Goal: Transaction & Acquisition: Obtain resource

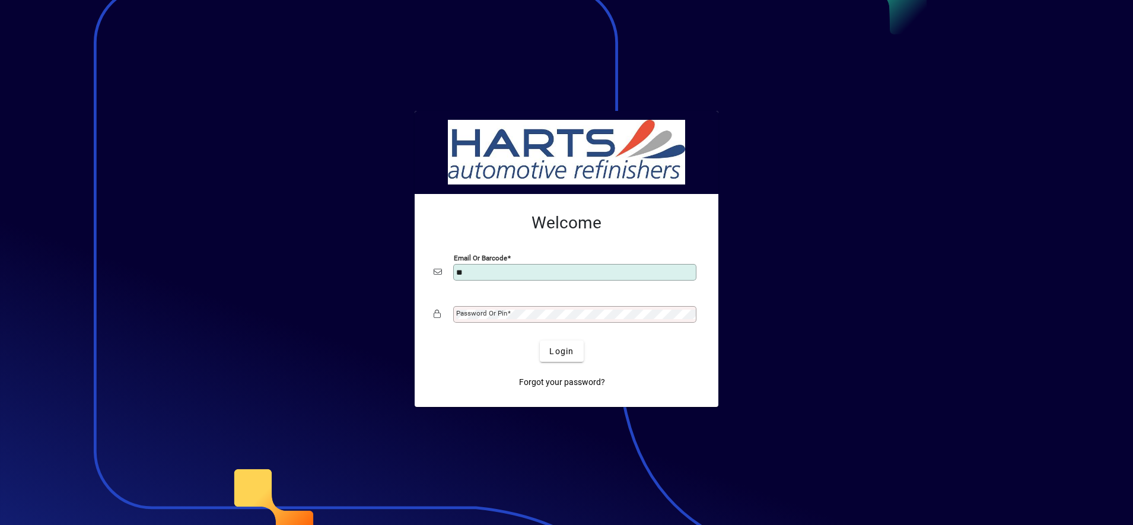
type input "**********"
click at [494, 310] on mat-label "Password or Pin" at bounding box center [481, 313] width 51 height 8
click at [556, 350] on span "Login" at bounding box center [561, 351] width 24 height 12
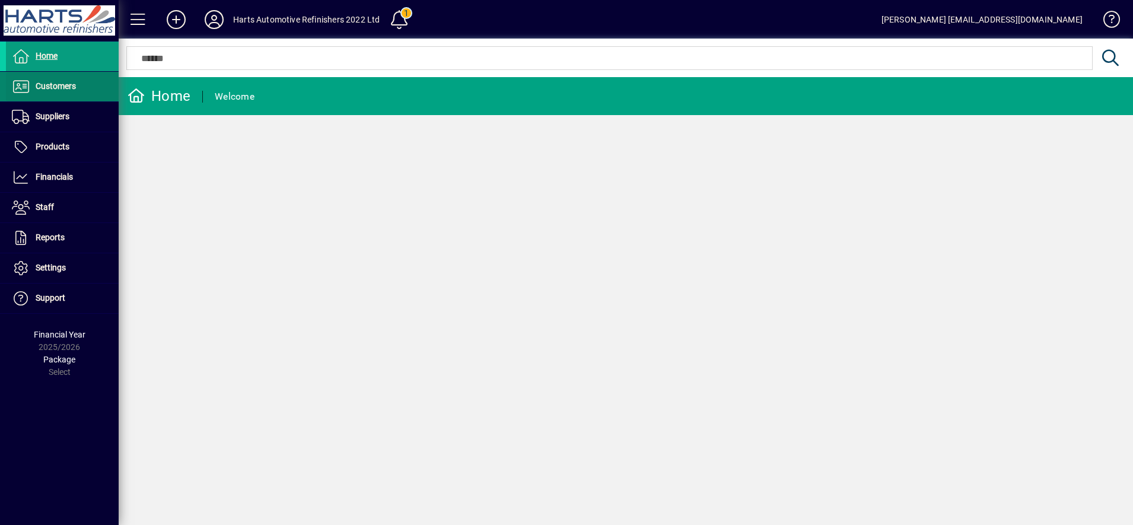
click at [53, 97] on span at bounding box center [62, 86] width 113 height 28
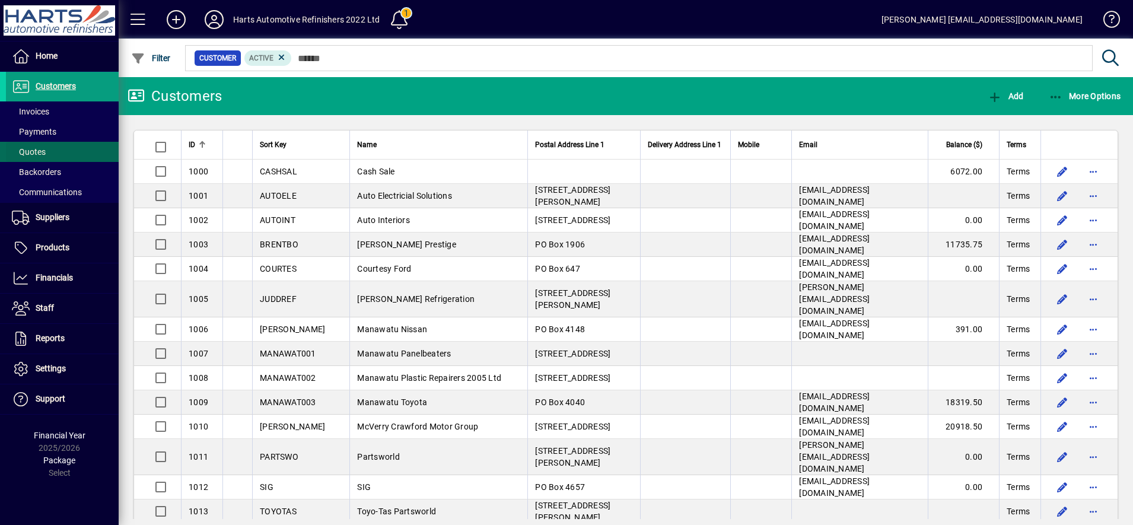
click at [54, 155] on span at bounding box center [62, 152] width 113 height 28
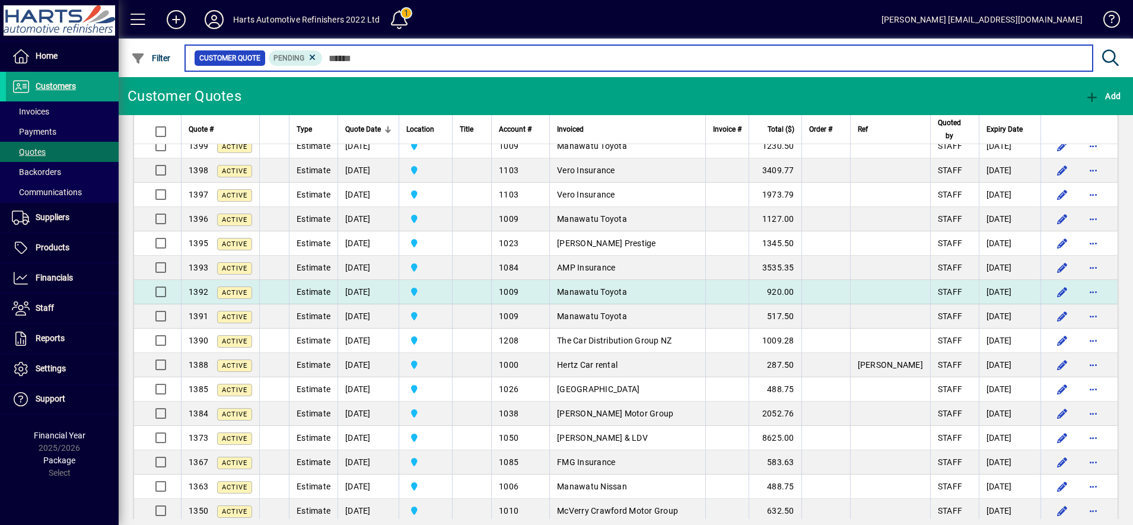
scroll to position [148, 0]
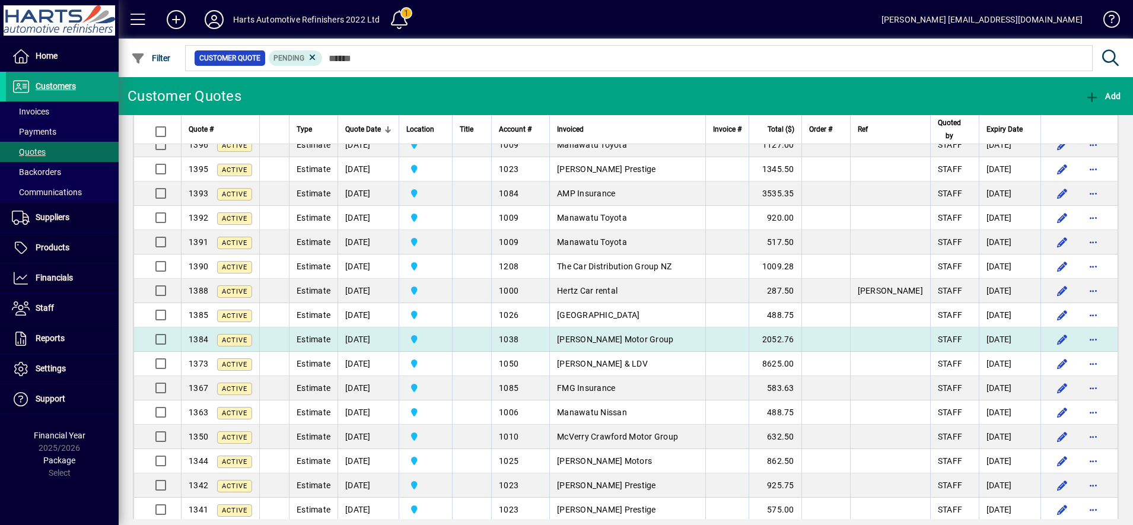
click at [620, 341] on span "Kidd Motor Group" at bounding box center [615, 339] width 116 height 9
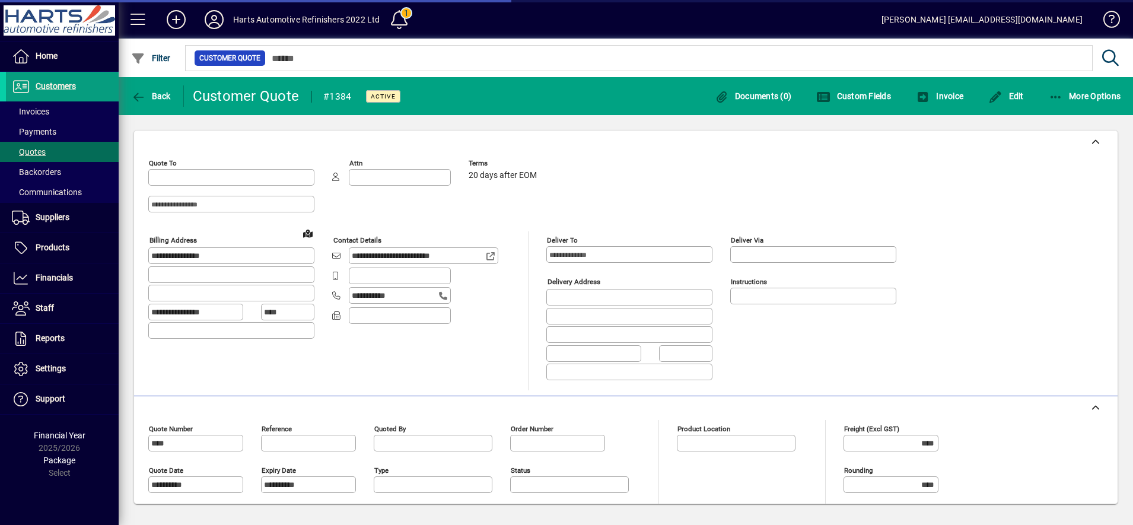
type input "**********"
type input "******"
type input "**********"
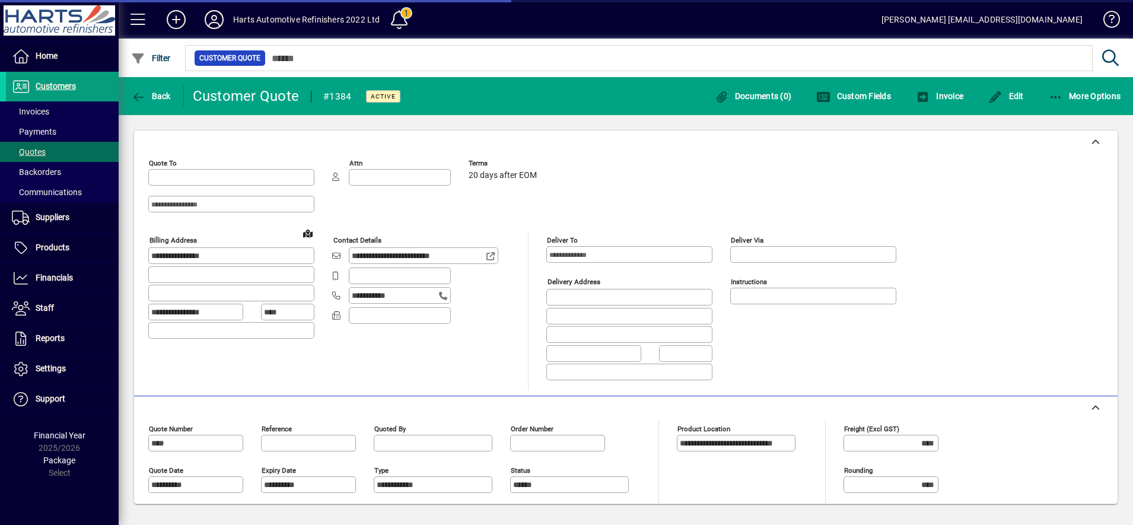
type input "**********"
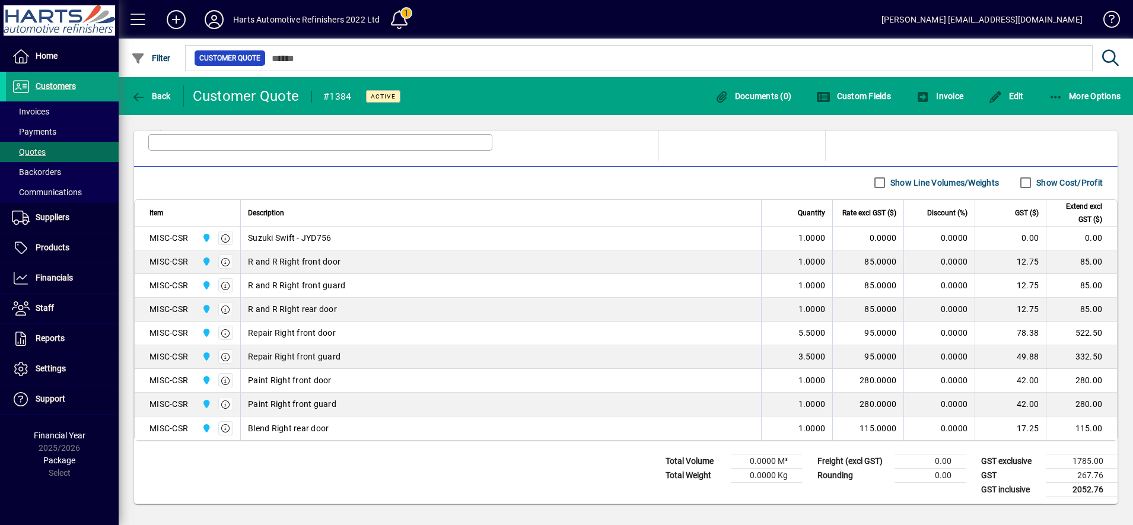
scroll to position [388, 0]
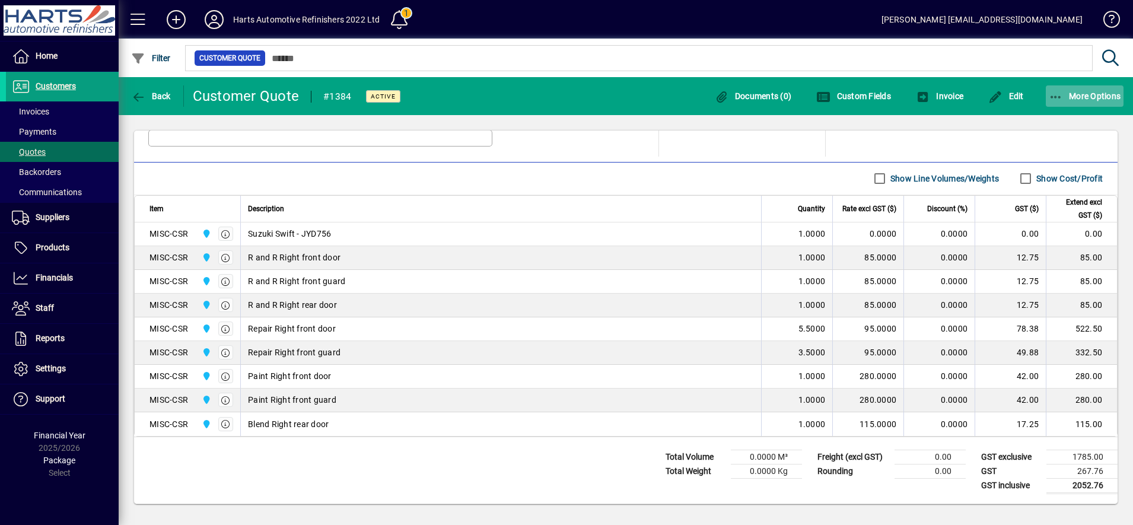
click at [1083, 88] on span "button" at bounding box center [1085, 96] width 78 height 28
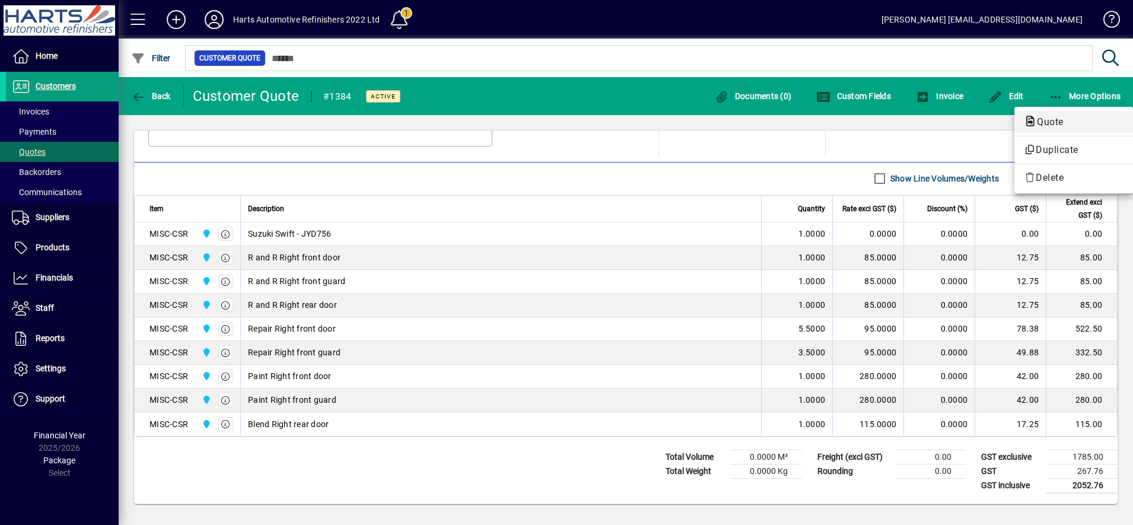
click at [1060, 117] on span "Quote" at bounding box center [1047, 121] width 46 height 11
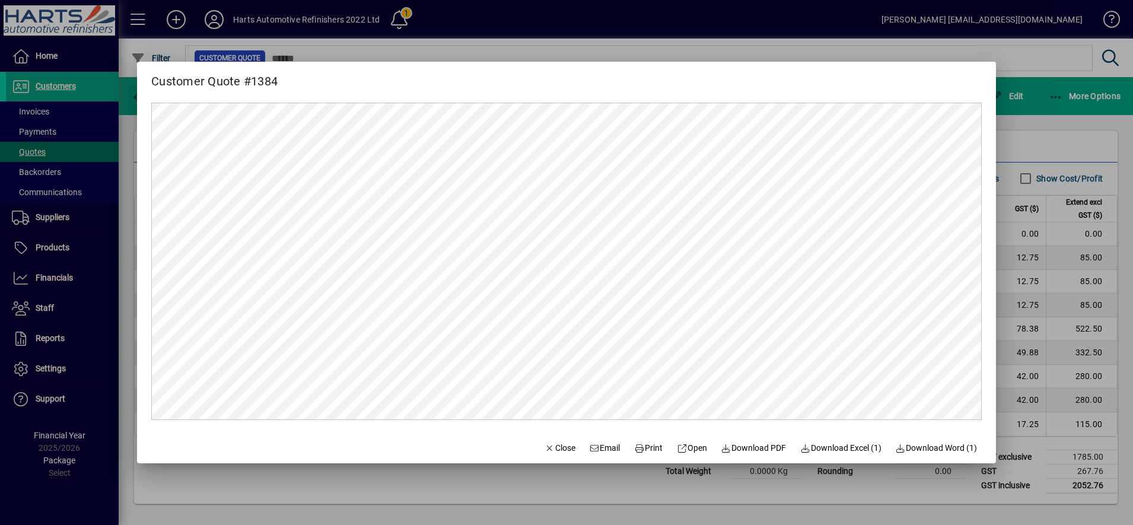
scroll to position [0, 0]
click at [555, 442] on span "Close" at bounding box center [560, 448] width 31 height 12
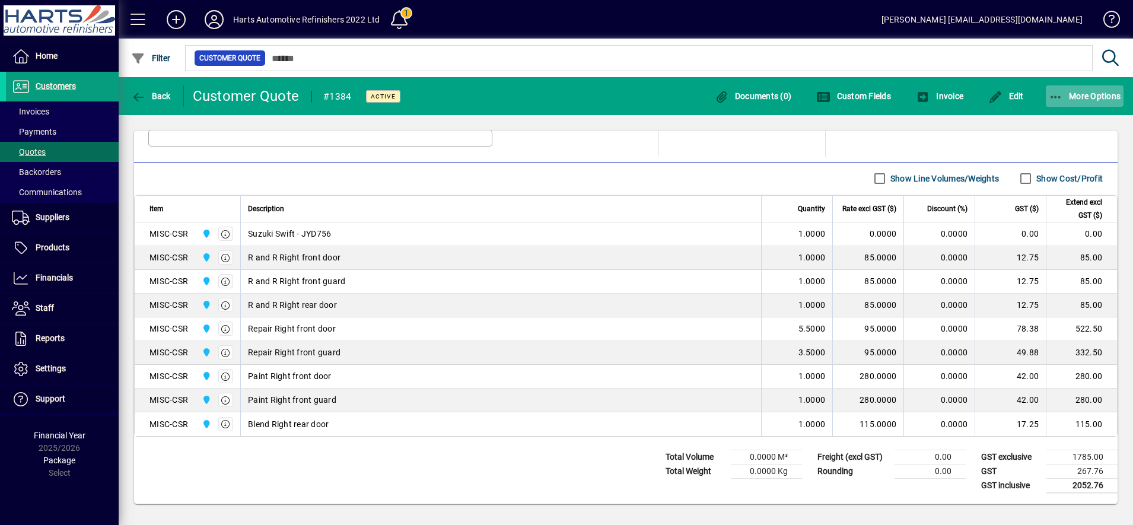
click at [1089, 103] on span "button" at bounding box center [1085, 96] width 78 height 28
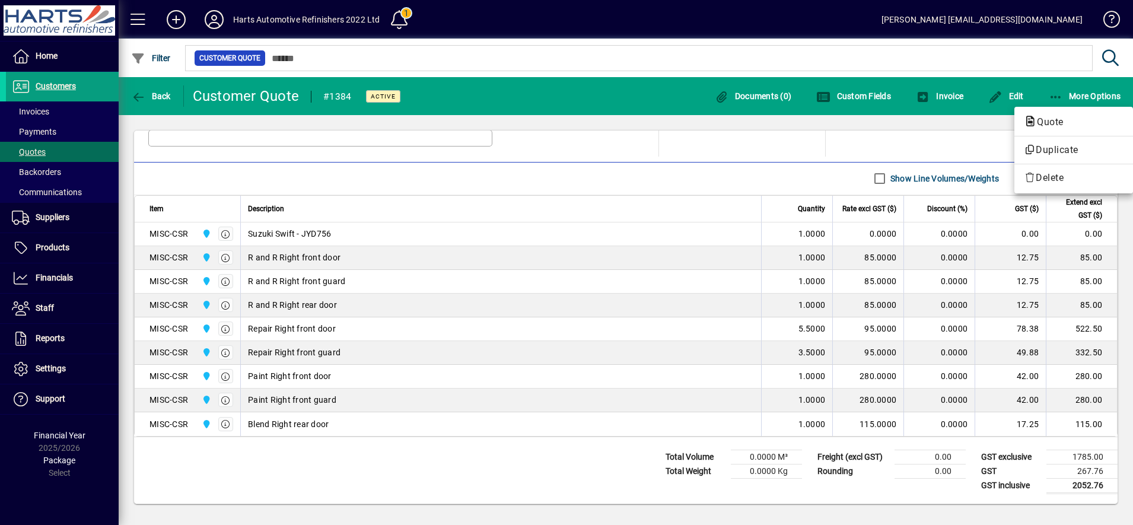
click at [1050, 82] on div at bounding box center [566, 262] width 1133 height 525
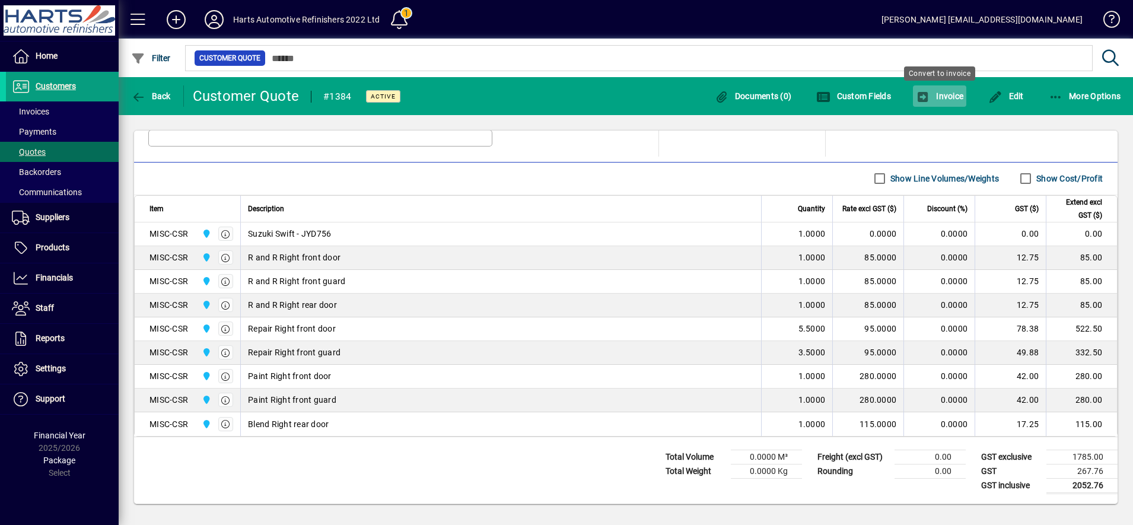
click at [922, 94] on icon "button" at bounding box center [923, 97] width 15 height 12
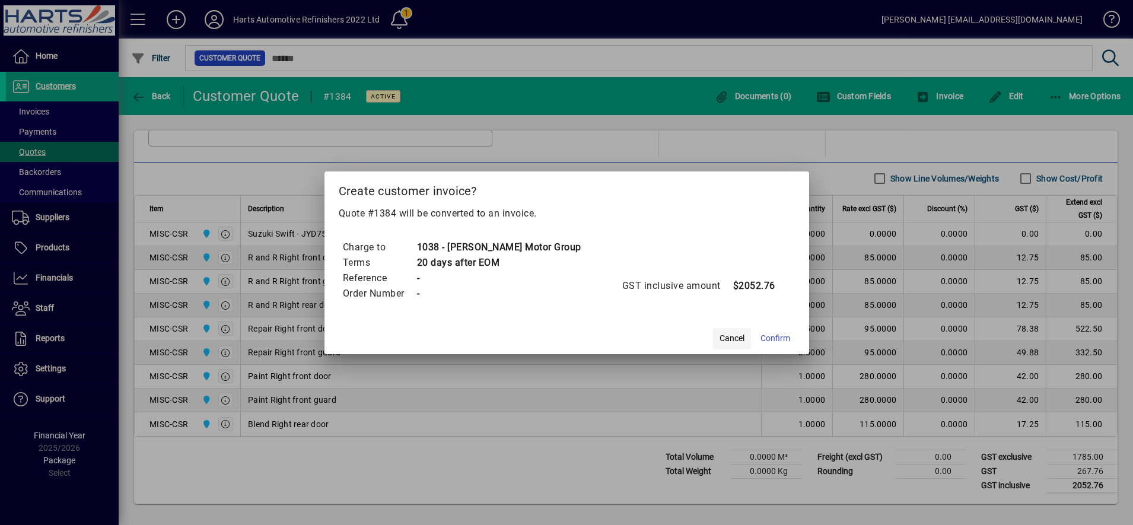
click at [720, 339] on span "Cancel" at bounding box center [732, 338] width 25 height 12
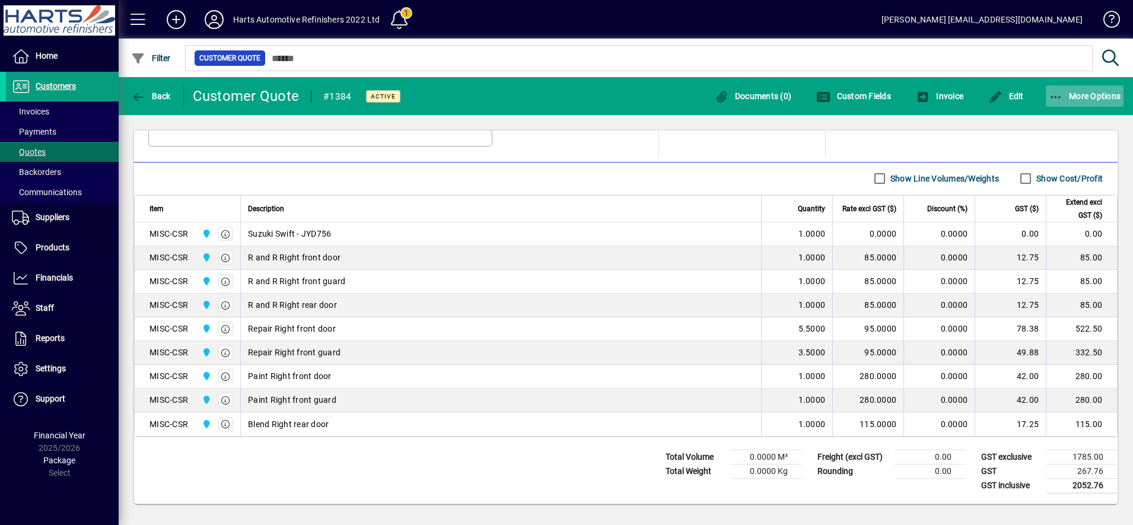
click at [1114, 98] on span "More Options" at bounding box center [1085, 95] width 72 height 9
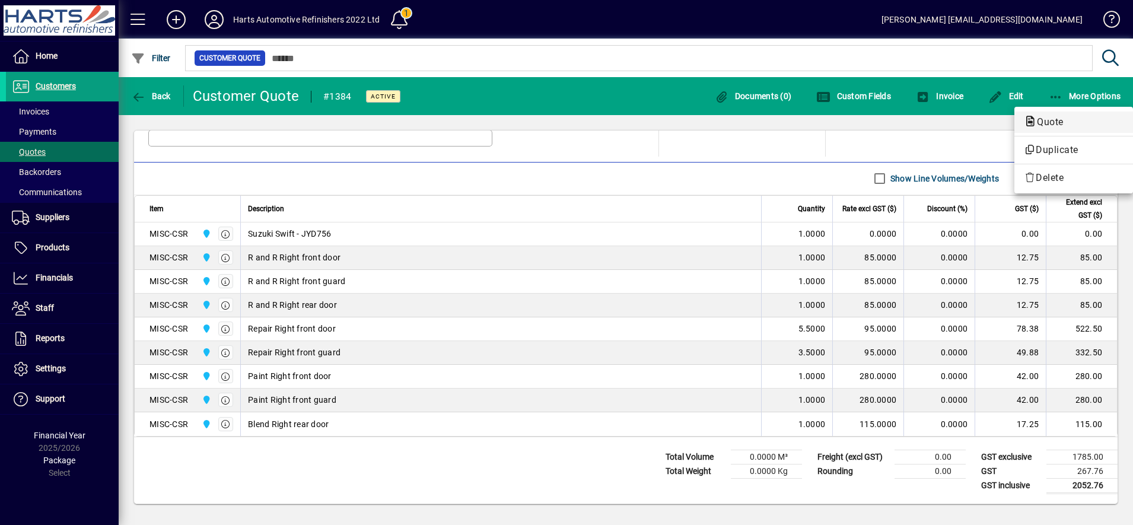
click at [1067, 120] on span "Quote" at bounding box center [1047, 121] width 46 height 11
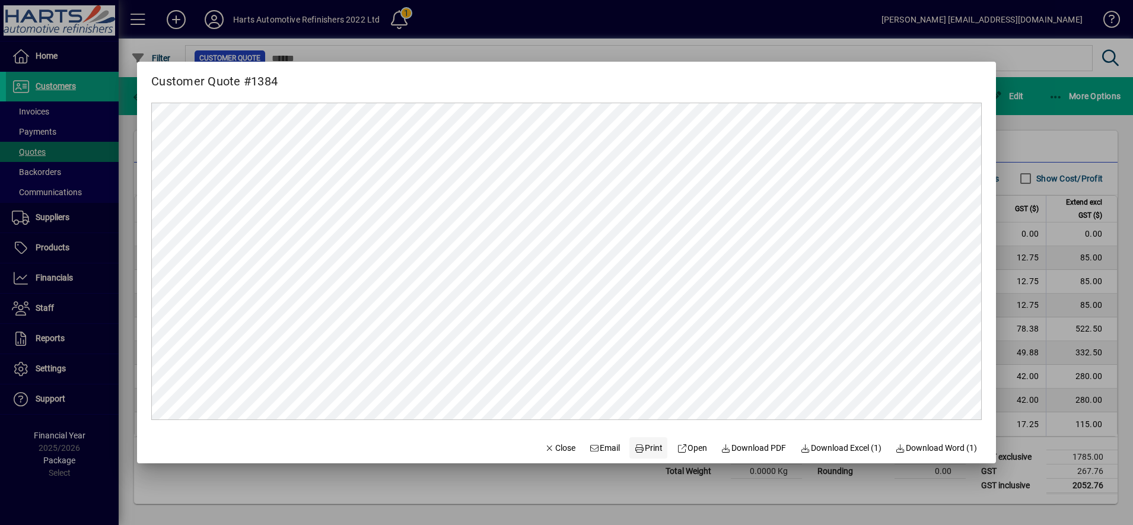
click at [640, 451] on span "Print" at bounding box center [648, 448] width 28 height 12
click at [548, 449] on span "Close" at bounding box center [560, 448] width 31 height 12
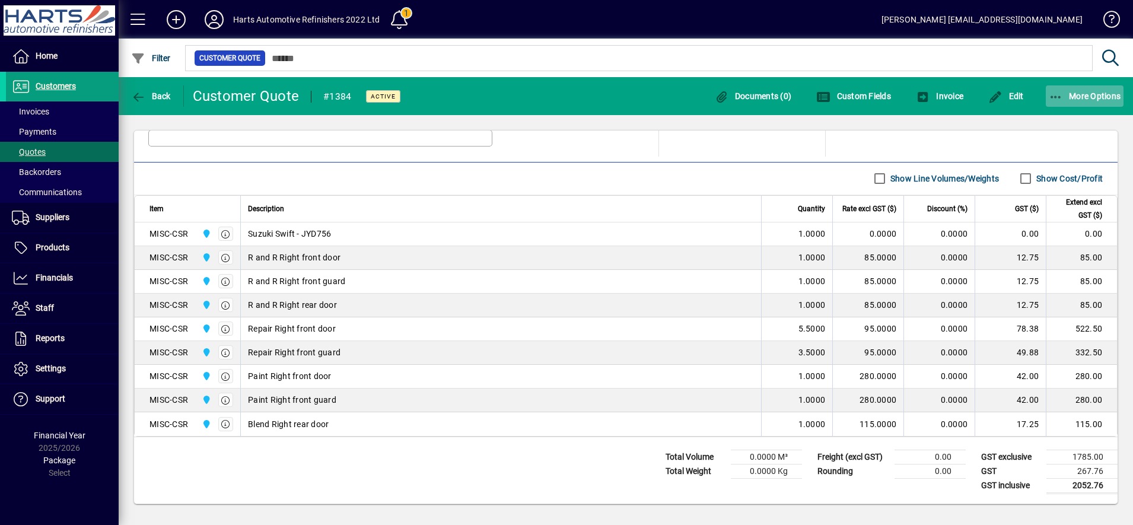
click at [1086, 107] on span "button" at bounding box center [1085, 96] width 78 height 28
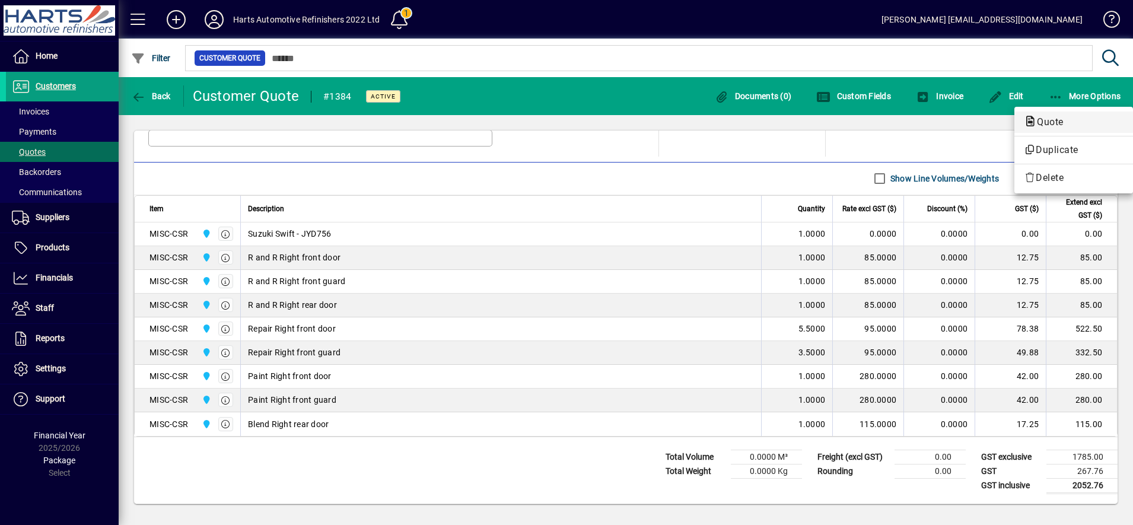
click at [1077, 120] on span "Quote" at bounding box center [1074, 122] width 100 height 14
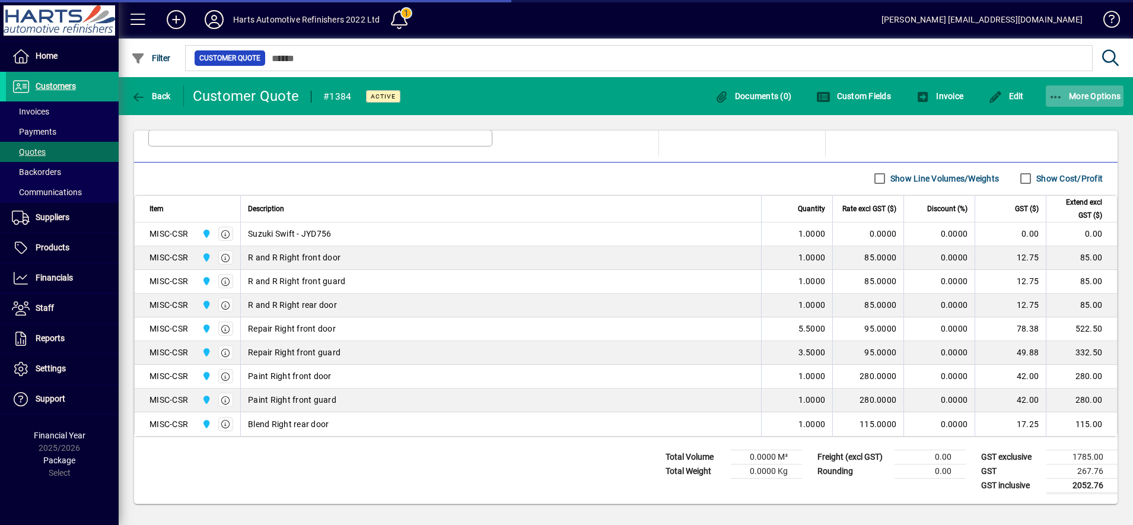
click at [1080, 101] on span "button" at bounding box center [1085, 96] width 78 height 28
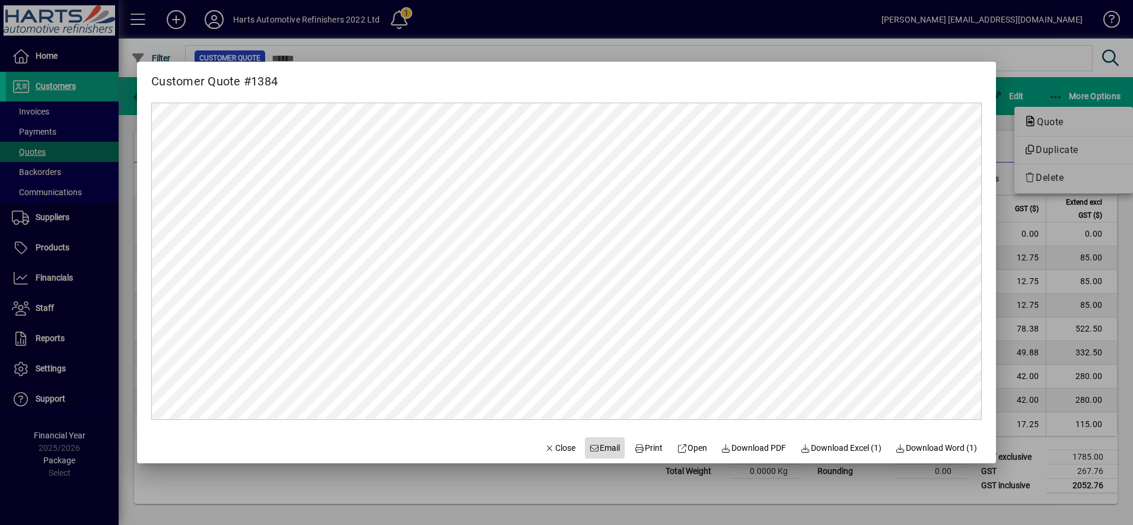
click at [592, 446] on span "Email" at bounding box center [605, 448] width 31 height 12
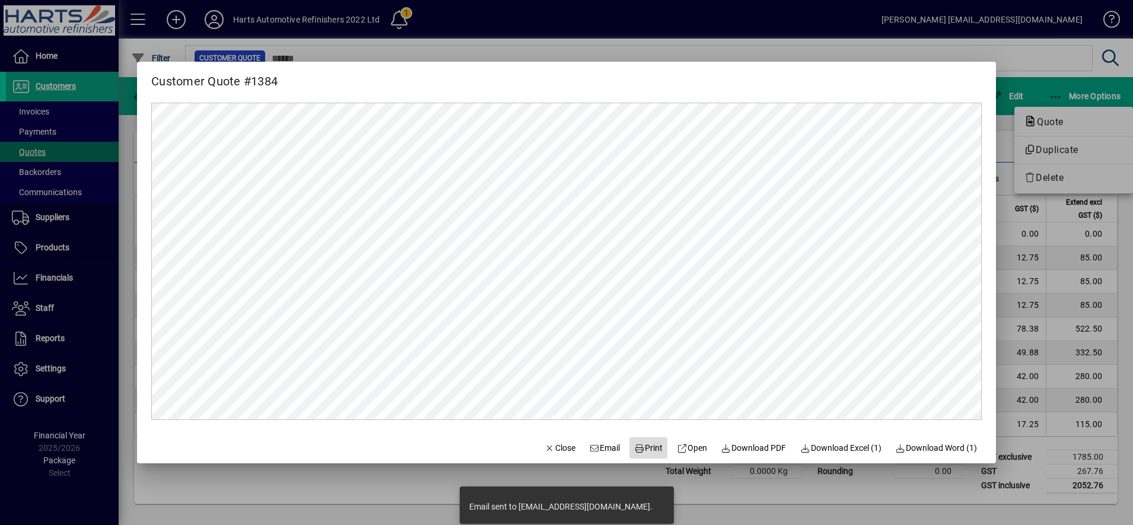
click at [641, 445] on span "Print" at bounding box center [648, 448] width 28 height 12
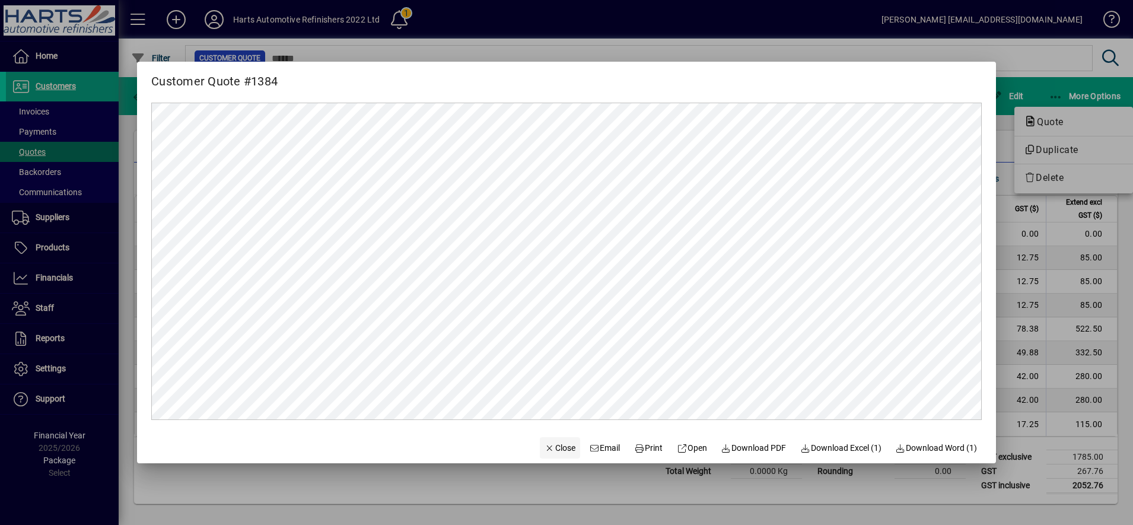
click at [545, 448] on span "Close" at bounding box center [560, 448] width 31 height 12
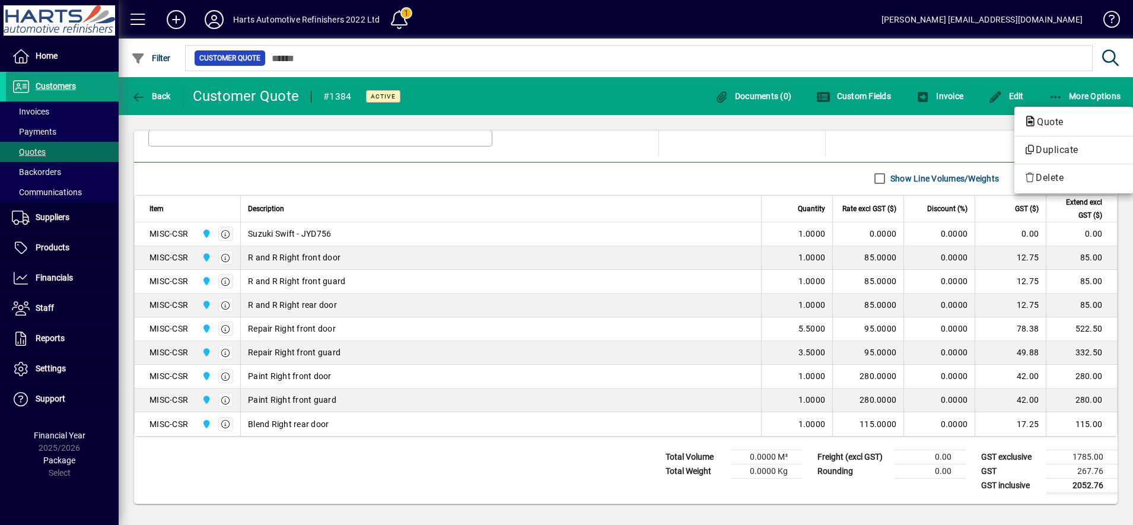
click at [726, 357] on div at bounding box center [566, 262] width 1133 height 525
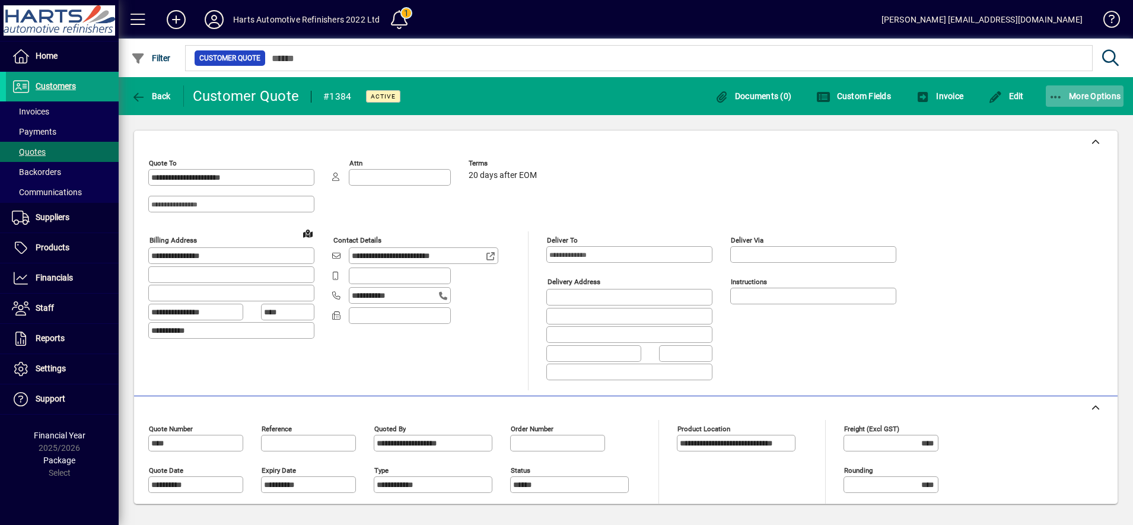
click at [1072, 96] on span "More Options" at bounding box center [1085, 95] width 72 height 9
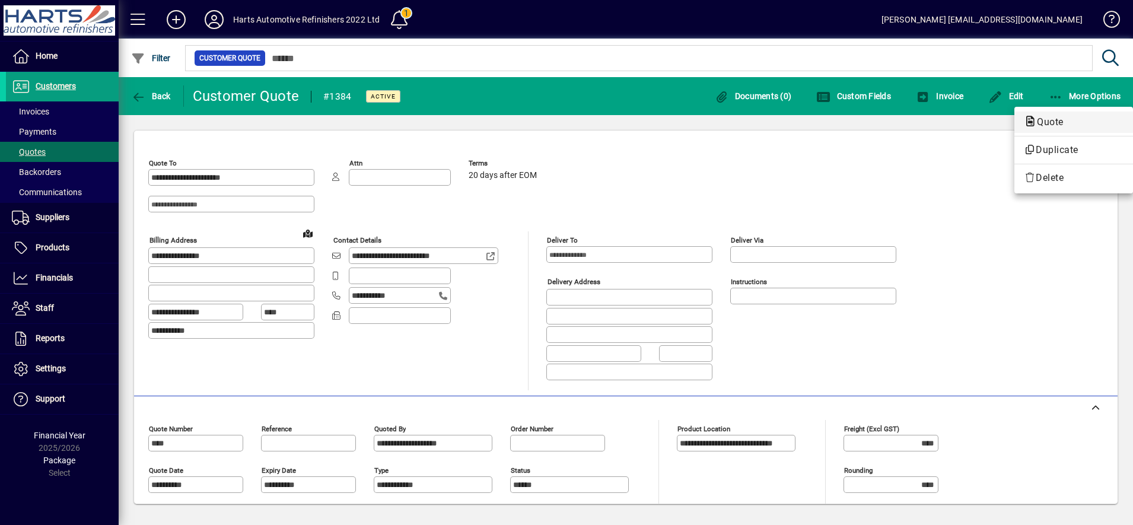
click at [1054, 122] on span "Quote" at bounding box center [1047, 121] width 46 height 11
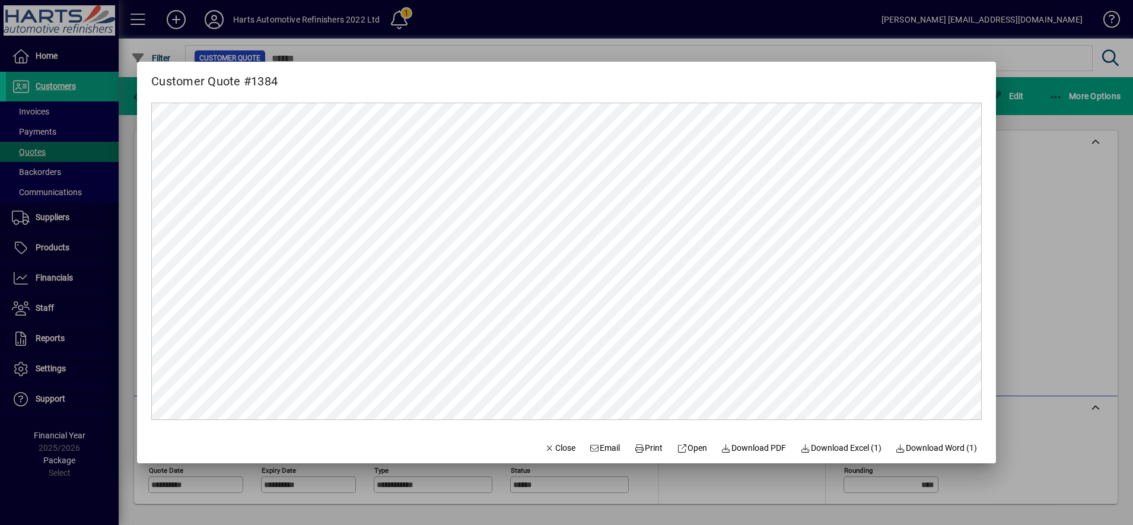
click at [1112, 300] on div at bounding box center [566, 262] width 1133 height 525
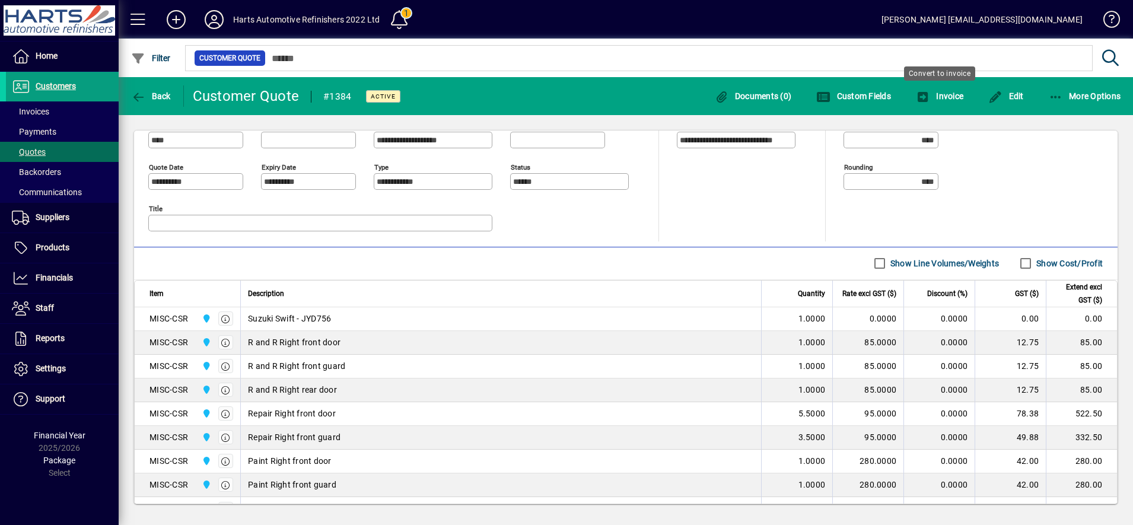
scroll to position [240, 0]
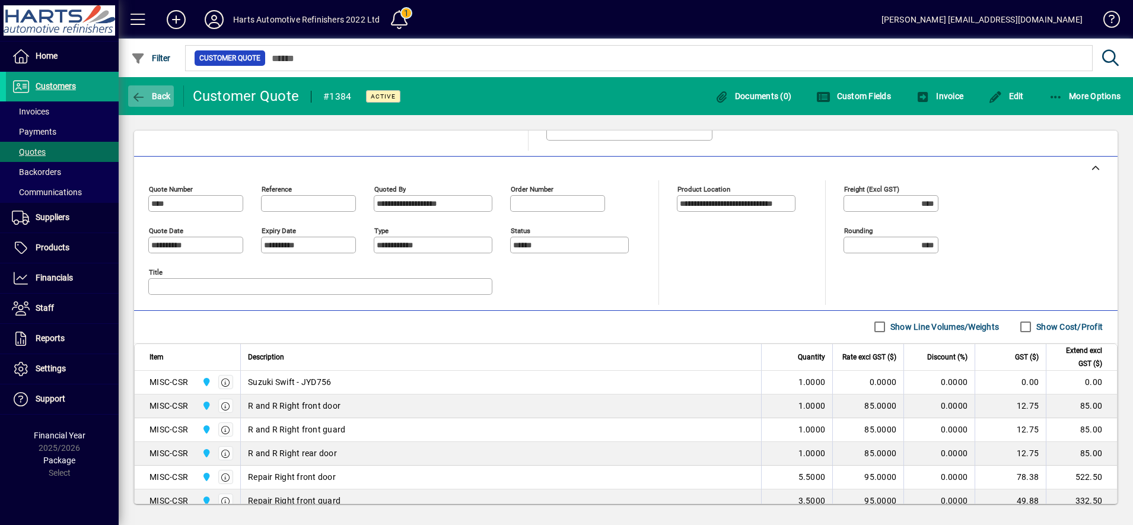
click at [160, 90] on span "button" at bounding box center [151, 96] width 46 height 28
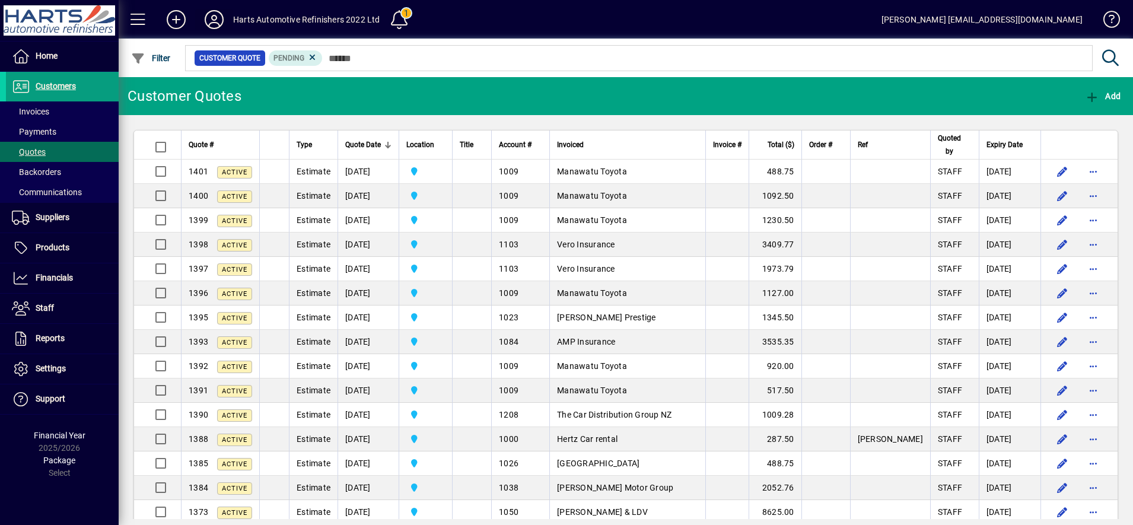
click at [206, 19] on icon at bounding box center [214, 19] width 24 height 19
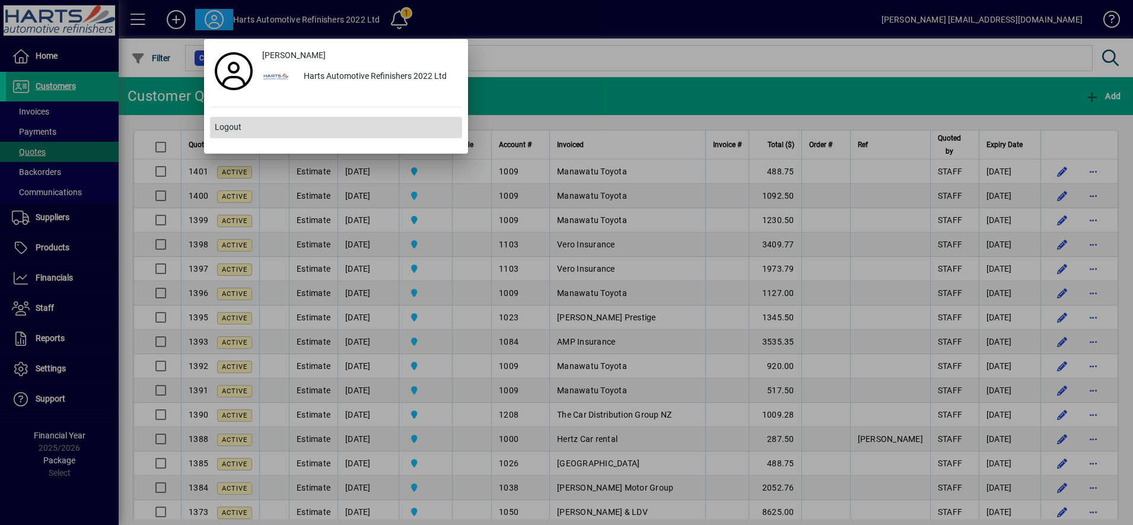
click at [229, 129] on span "Logout" at bounding box center [228, 127] width 27 height 12
